Goal: Task Accomplishment & Management: Manage account settings

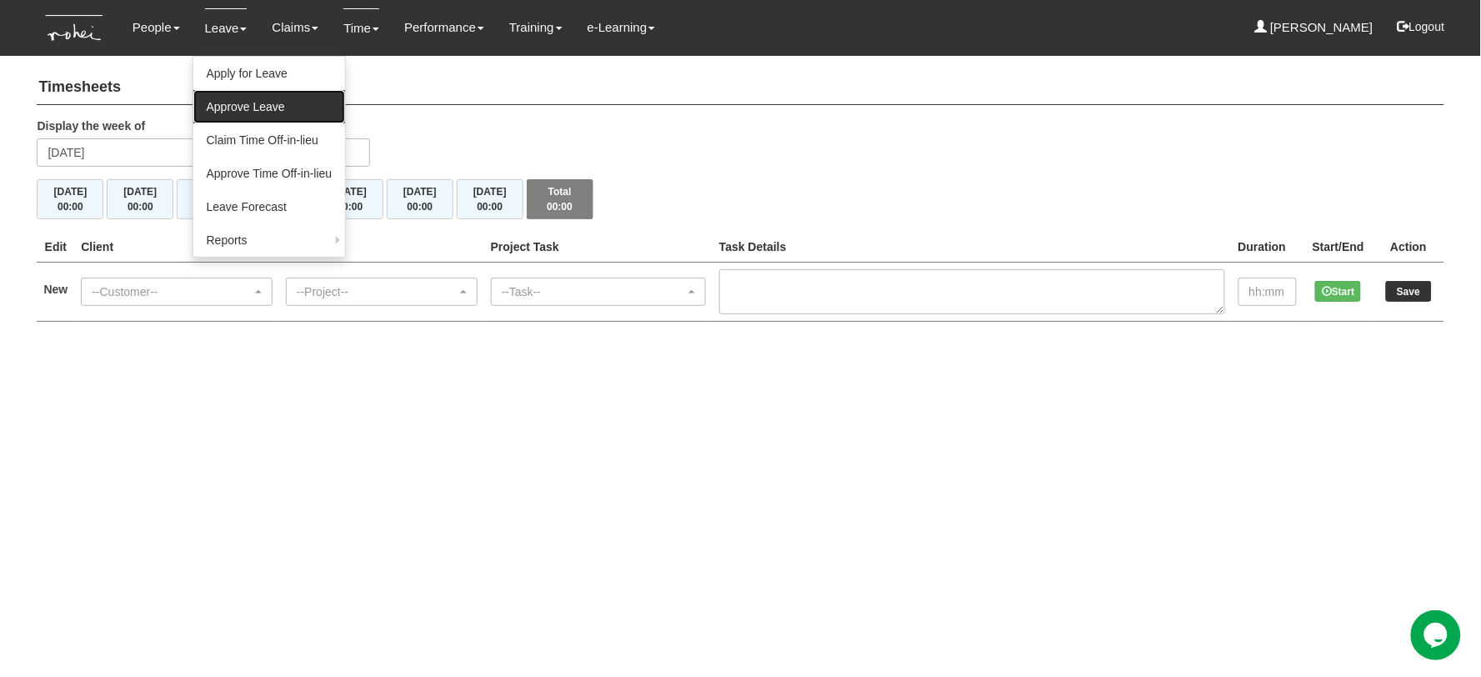
click at [247, 100] on link "Approve Leave" at bounding box center [269, 106] width 153 height 33
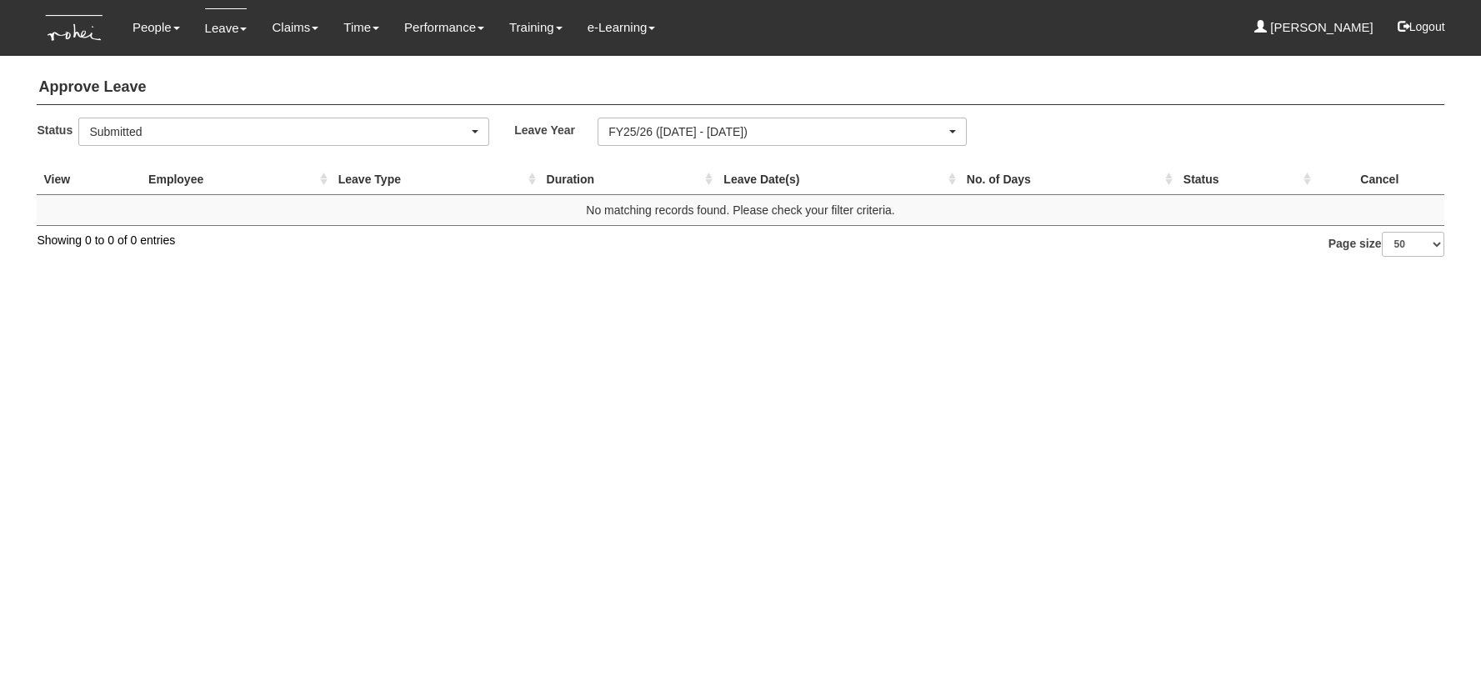
select select "50"
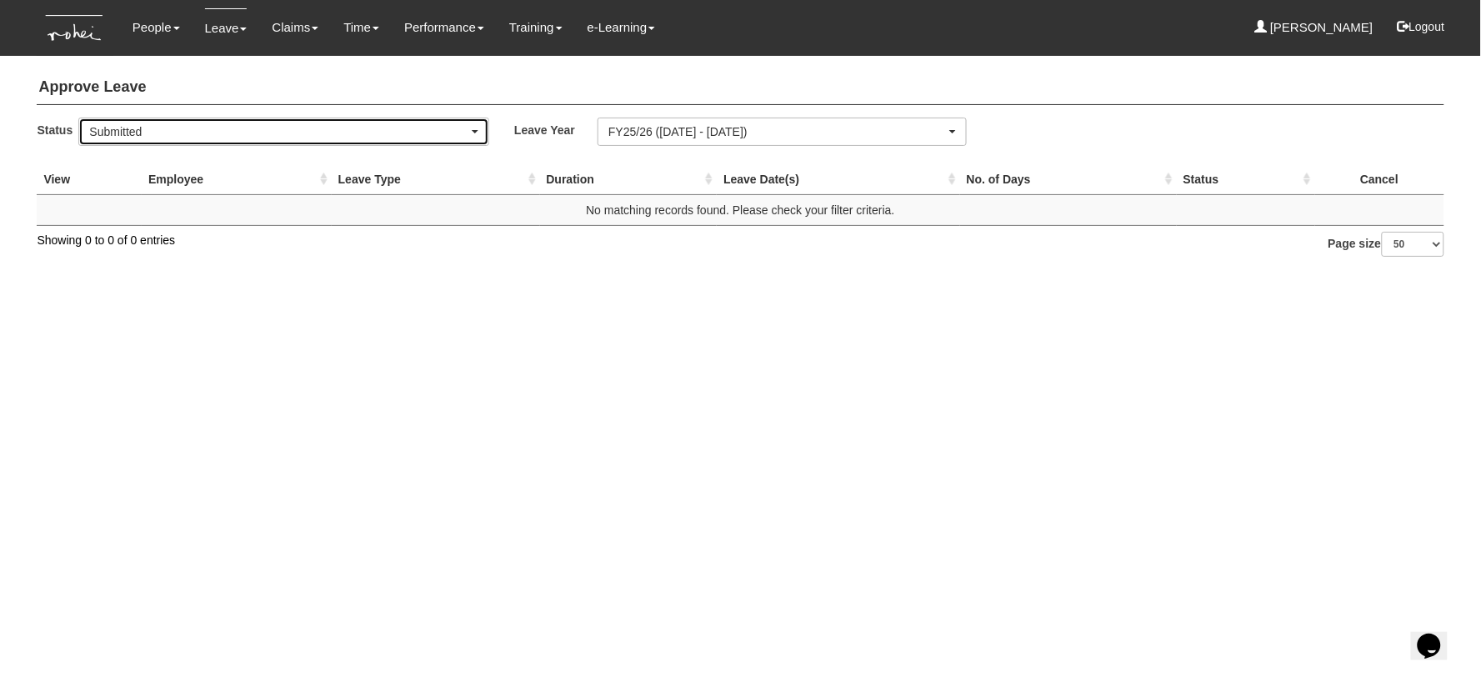
click at [376, 136] on div "Submitted" at bounding box center [278, 131] width 379 height 17
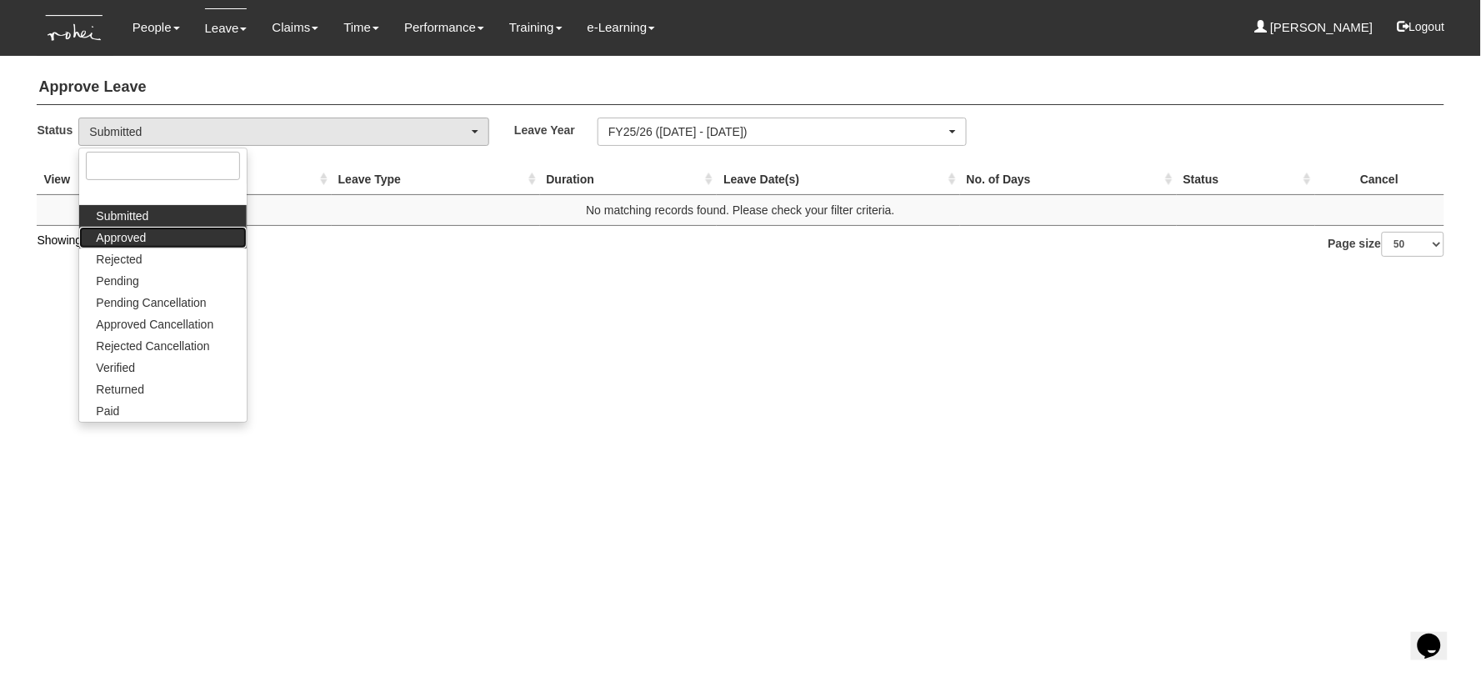
click at [148, 240] on link "Approved" at bounding box center [163, 238] width 168 height 22
select select "Approved"
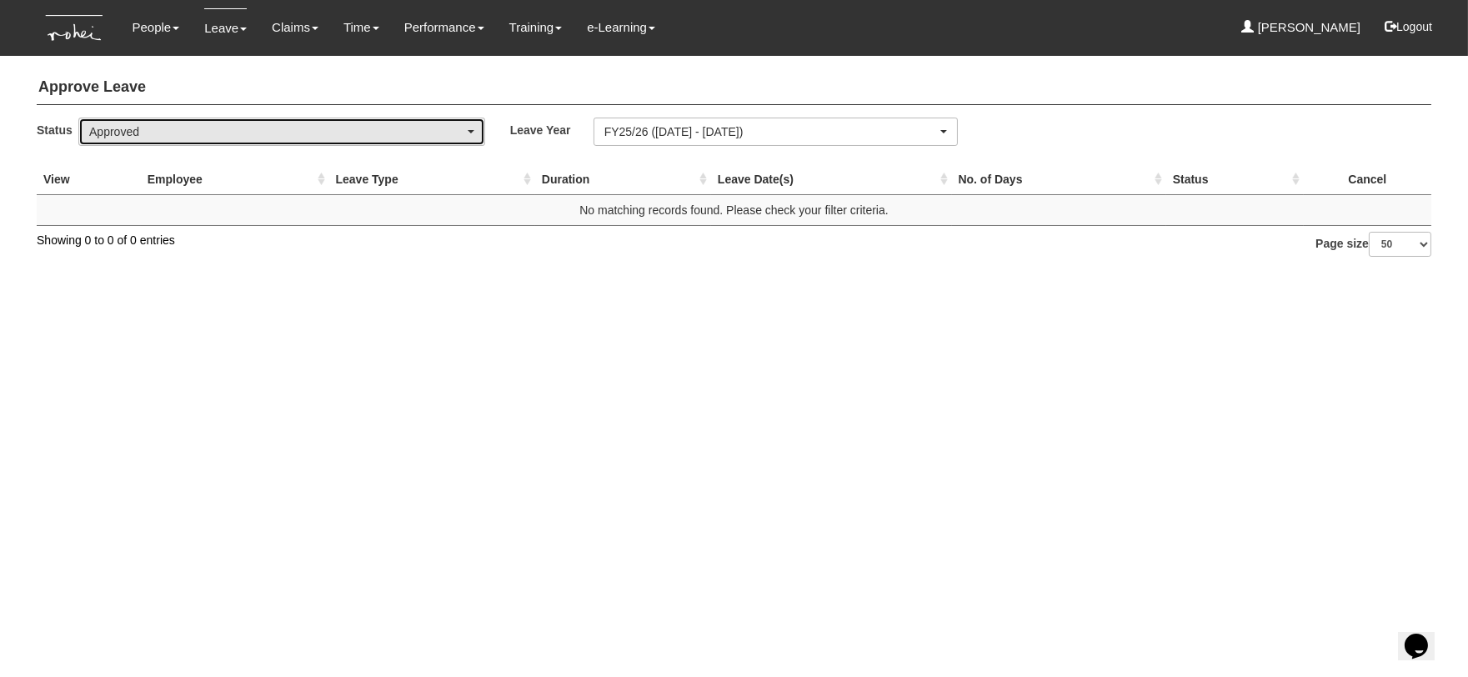
select select "50"
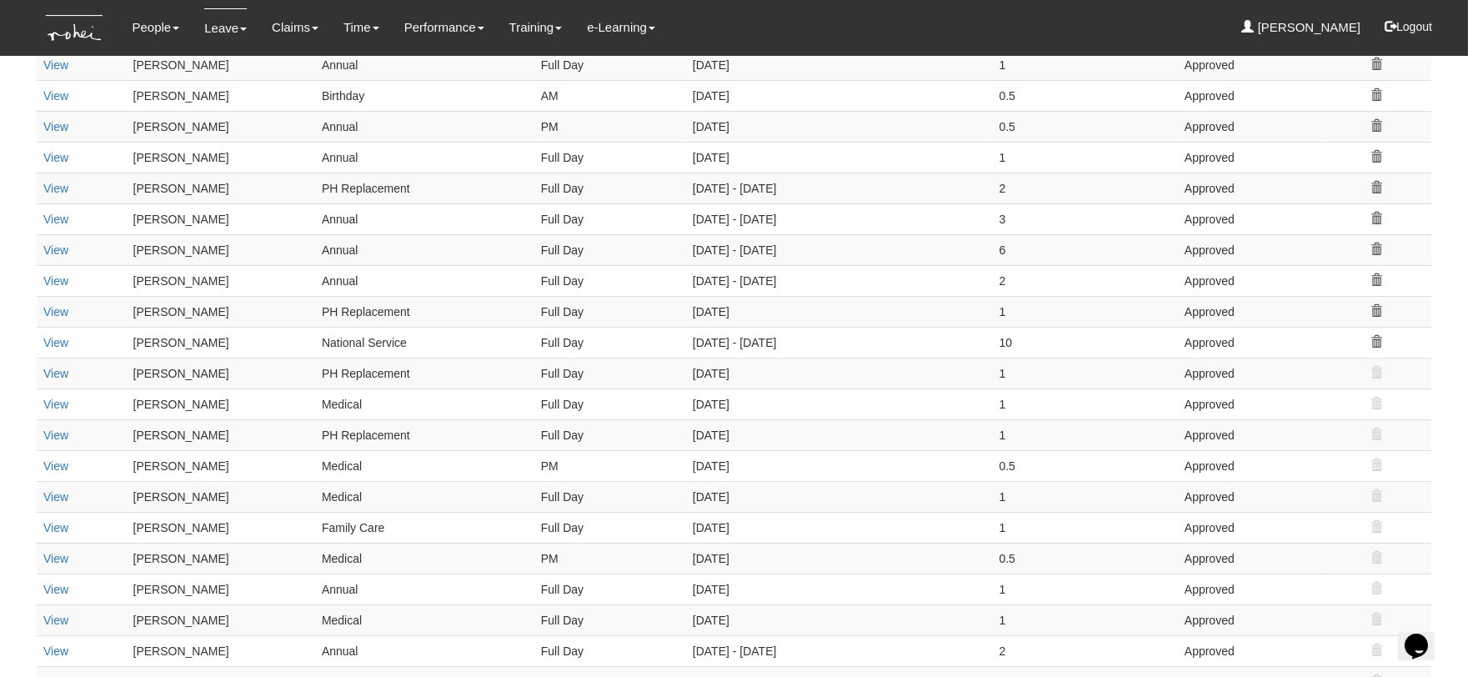
scroll to position [185, 0]
